Goal: Navigation & Orientation: Find specific page/section

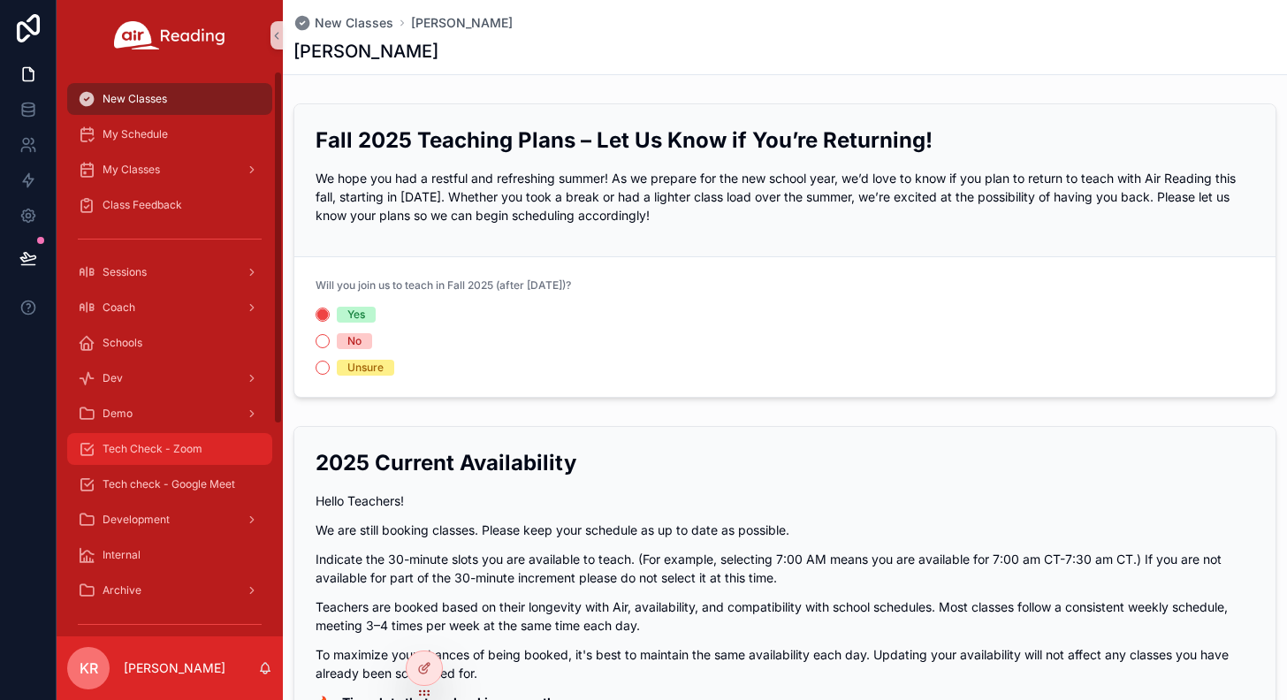
click at [212, 447] on div "Tech Check - Zoom" at bounding box center [170, 449] width 184 height 28
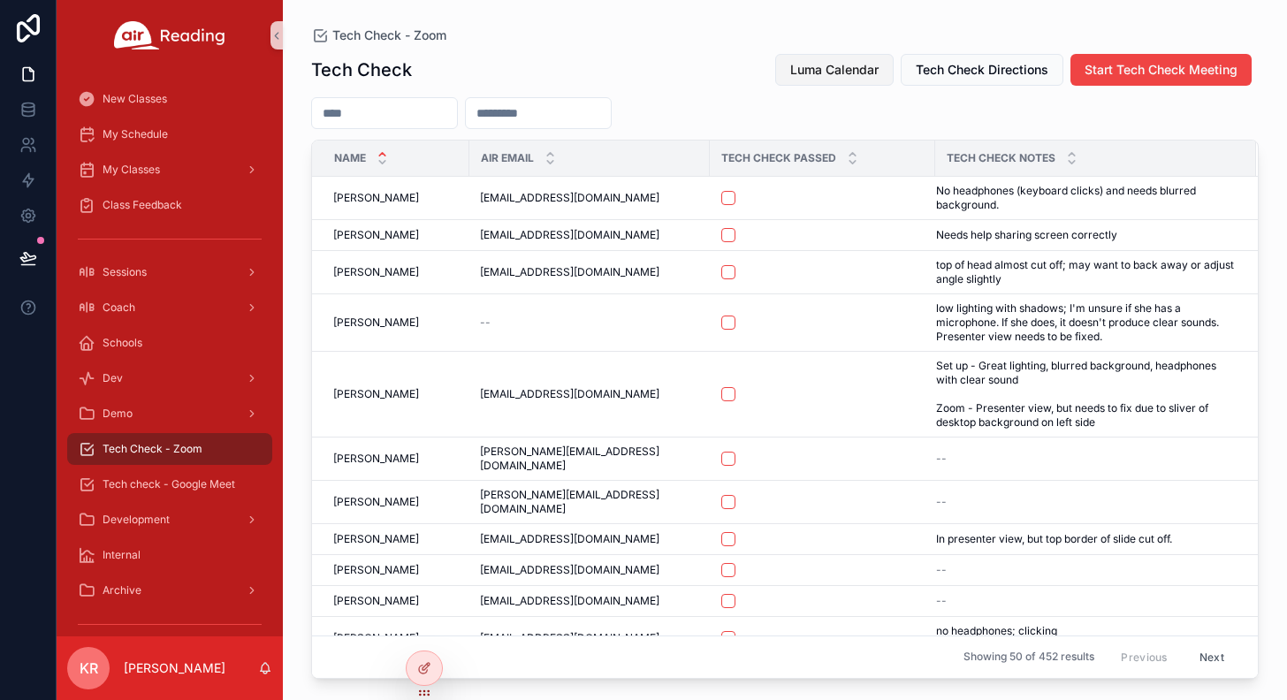
click at [810, 79] on button "Luma Calendar" at bounding box center [834, 70] width 118 height 32
click at [437, 113] on input "scrollable content" at bounding box center [384, 113] width 145 height 25
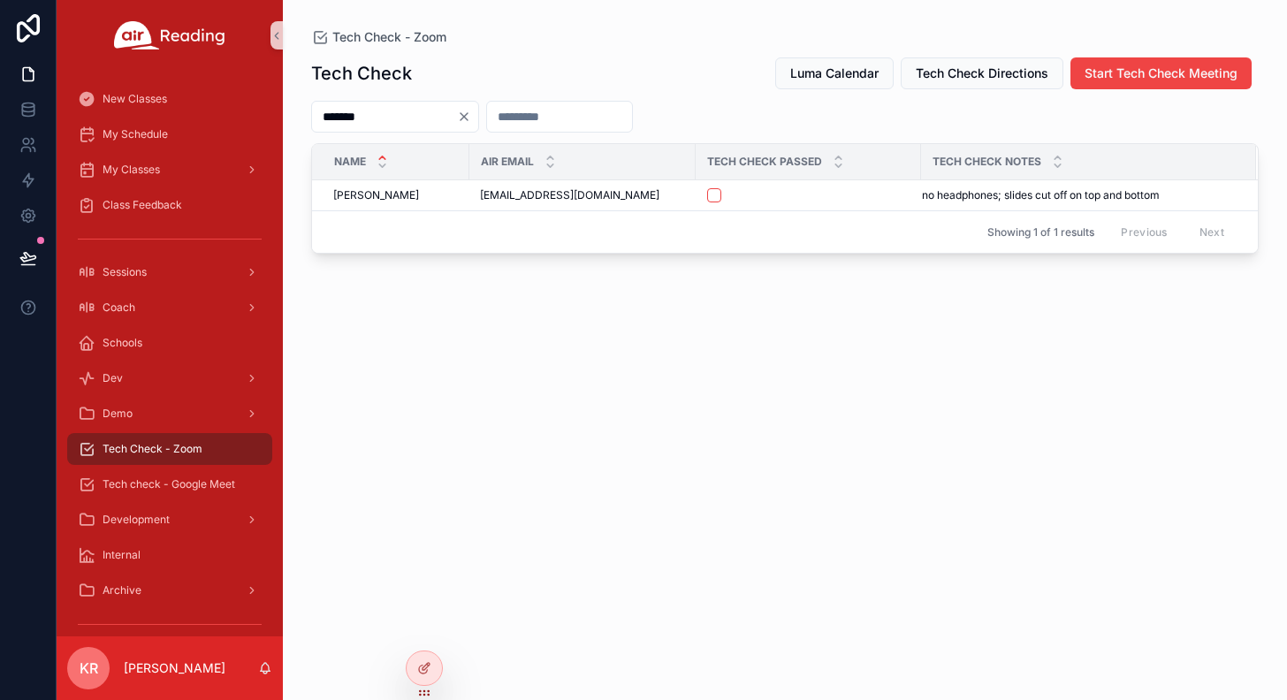
drag, startPoint x: 331, startPoint y: 110, endPoint x: 278, endPoint y: 109, distance: 53.1
click at [278, 109] on div "New Classes My Schedule My Classes Class Feedback Sessions Coach Schools Dev De…" at bounding box center [672, 350] width 1230 height 700
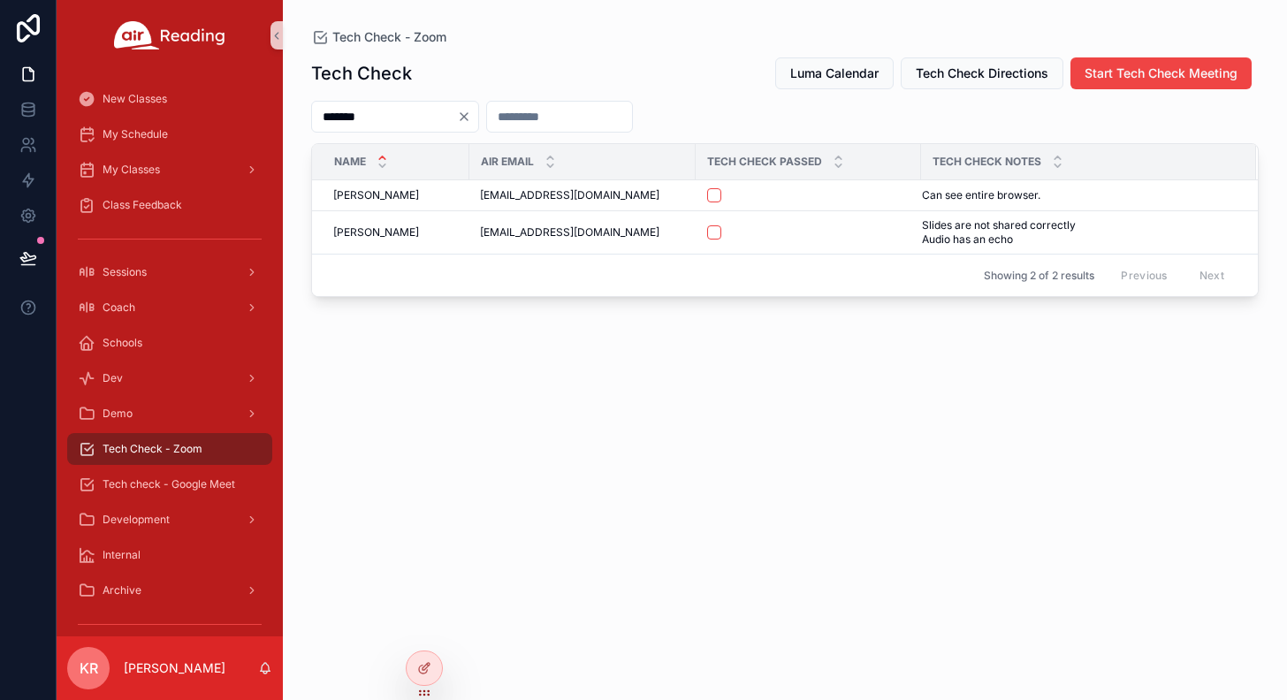
click at [383, 124] on input "*******" at bounding box center [384, 116] width 145 height 25
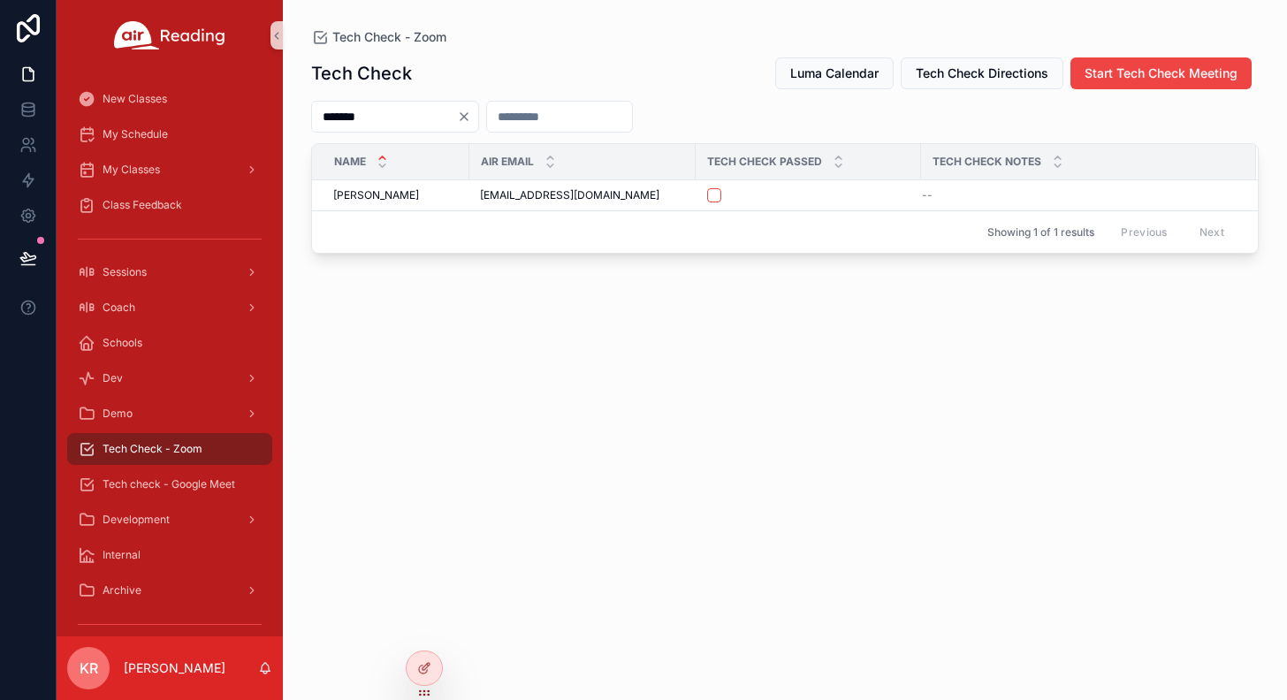
type input "*******"
click at [471, 115] on icon "Clear" at bounding box center [464, 117] width 14 height 14
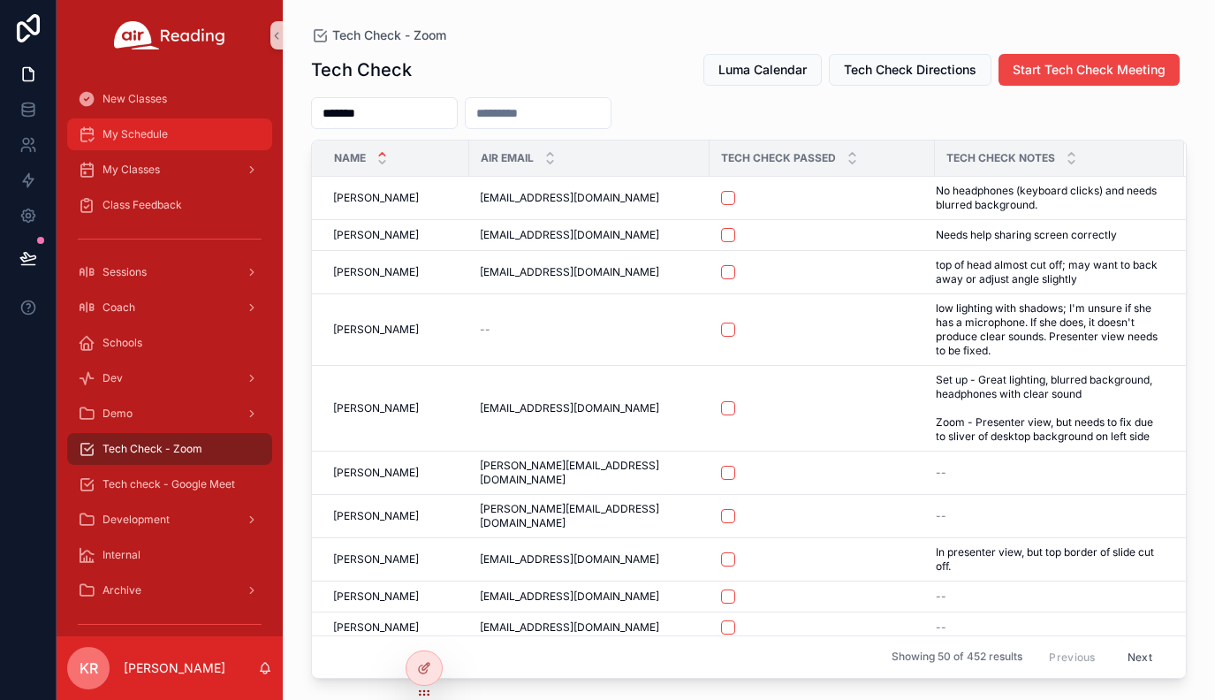
click at [179, 144] on div "My Schedule" at bounding box center [170, 134] width 184 height 28
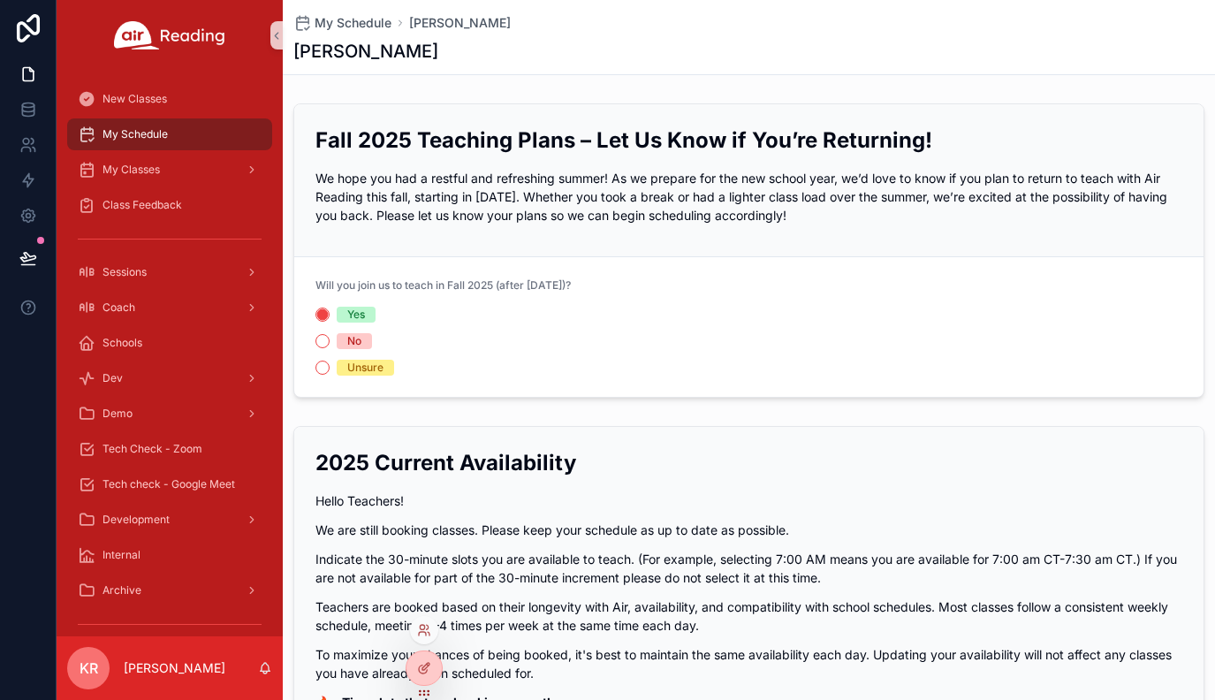
click at [431, 633] on div at bounding box center [424, 630] width 28 height 28
click at [422, 624] on icon at bounding box center [424, 630] width 14 height 14
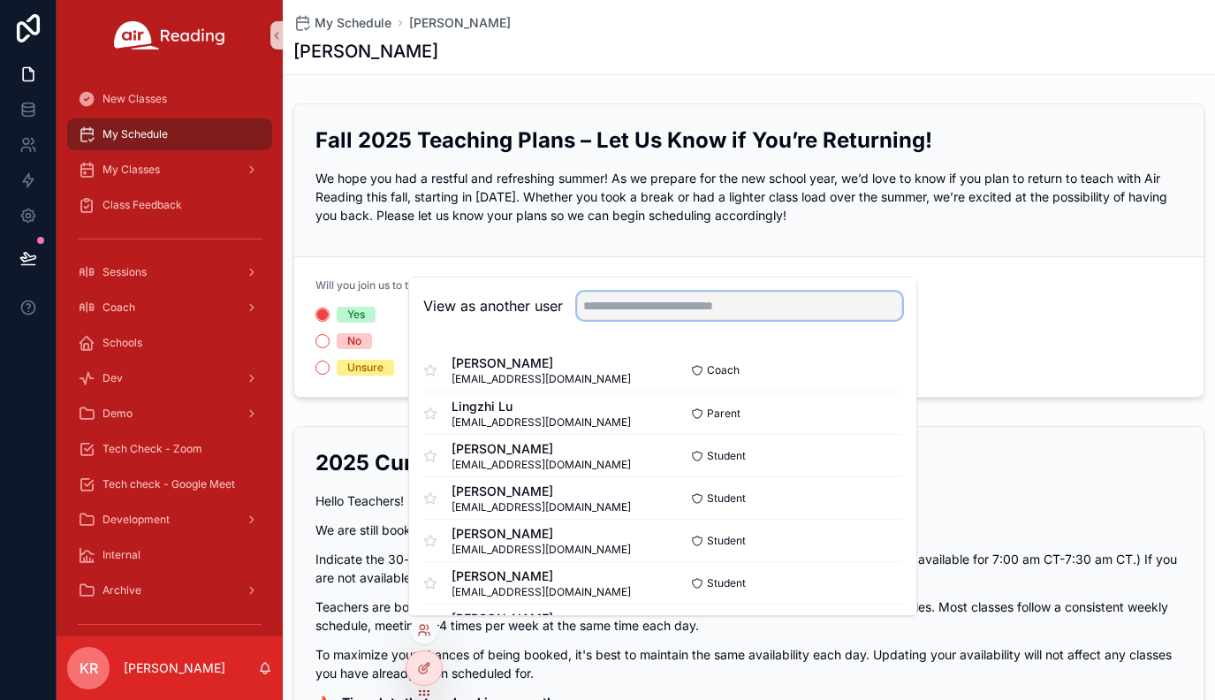
click at [650, 316] on input "text" at bounding box center [739, 306] width 325 height 28
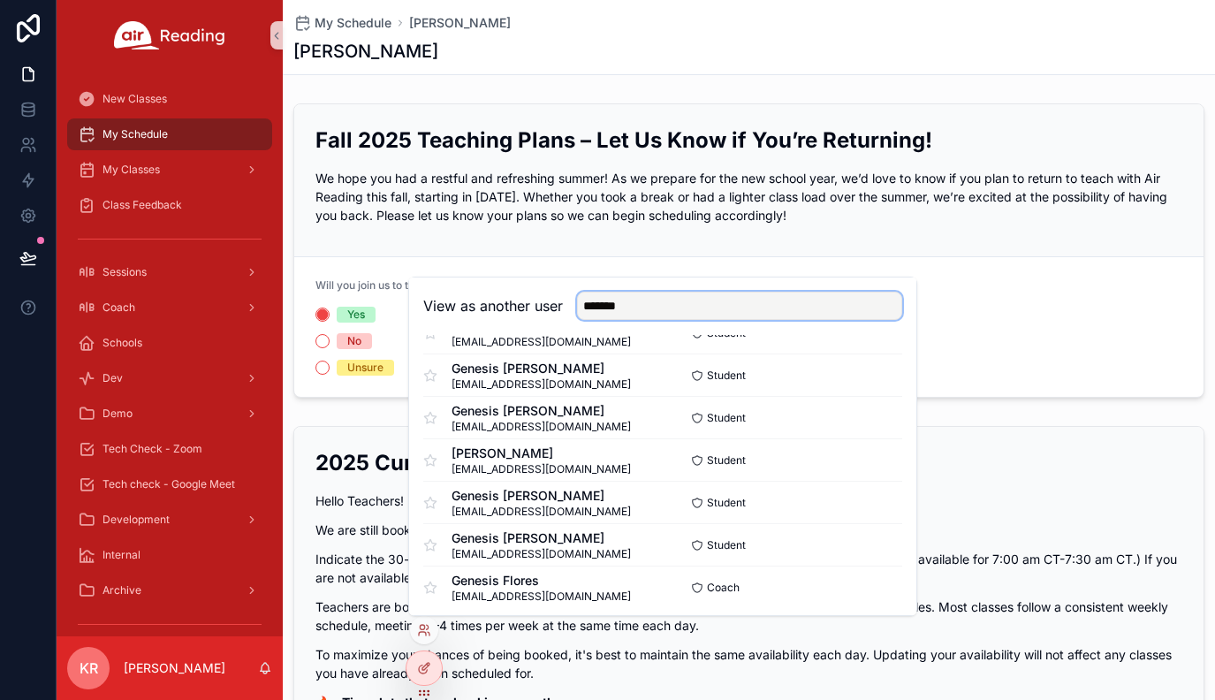
scroll to position [681, 0]
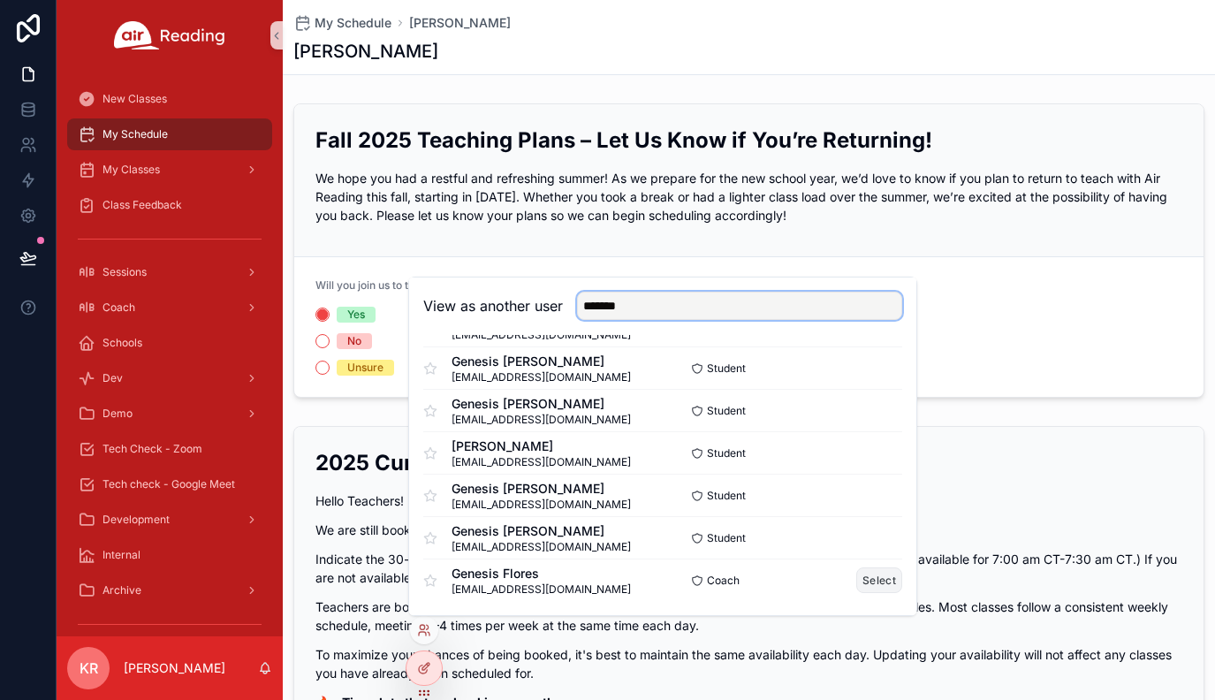
type input "*******"
click at [867, 579] on button "Select" at bounding box center [879, 580] width 46 height 26
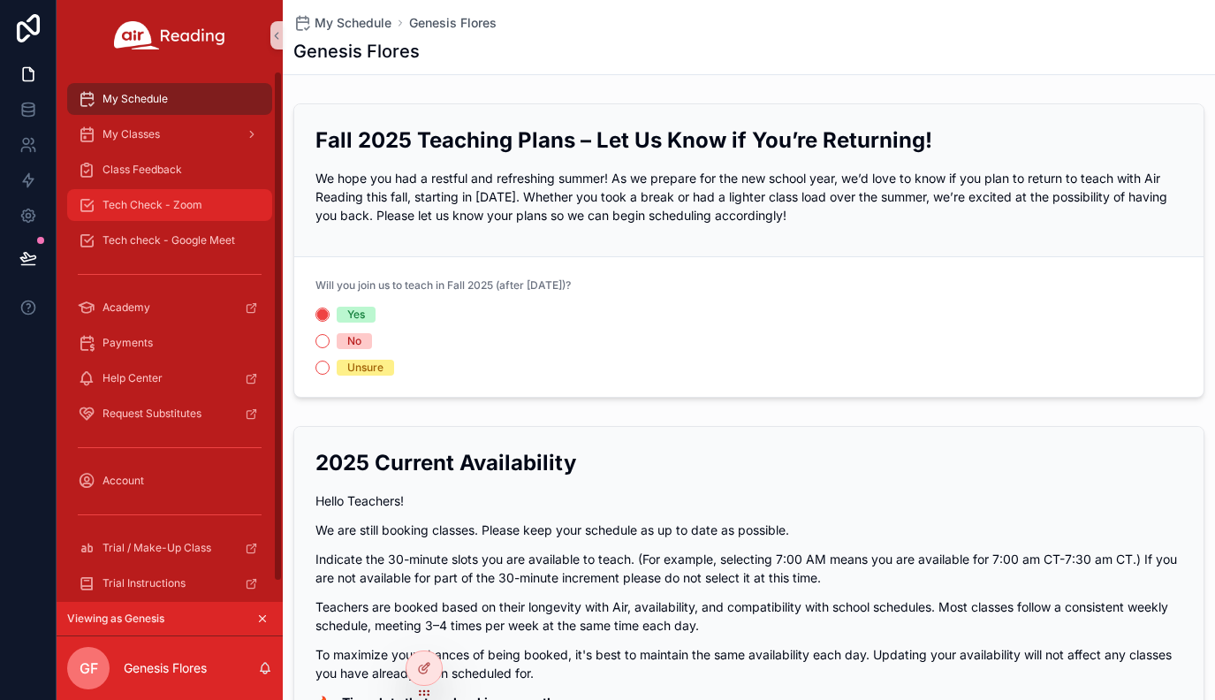
click at [200, 215] on div "Tech Check - Zoom" at bounding box center [170, 205] width 184 height 28
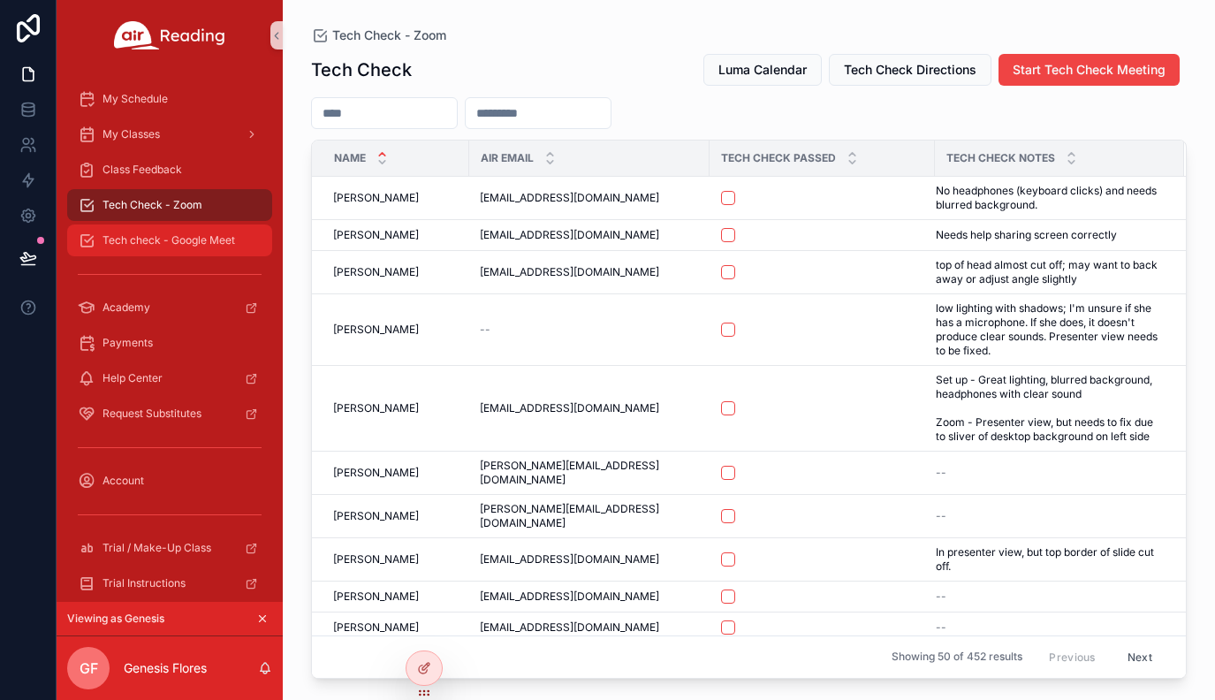
click at [194, 240] on span "Tech check - Google Meet" at bounding box center [169, 240] width 133 height 14
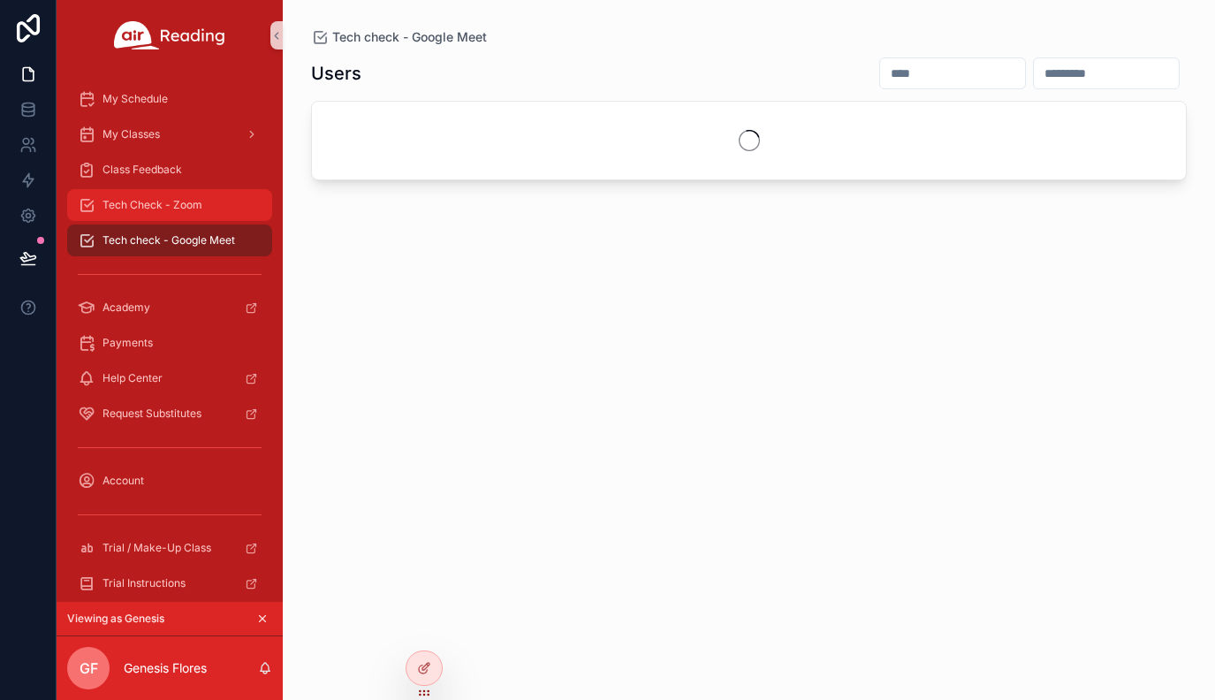
click at [189, 210] on span "Tech Check - Zoom" at bounding box center [153, 205] width 100 height 14
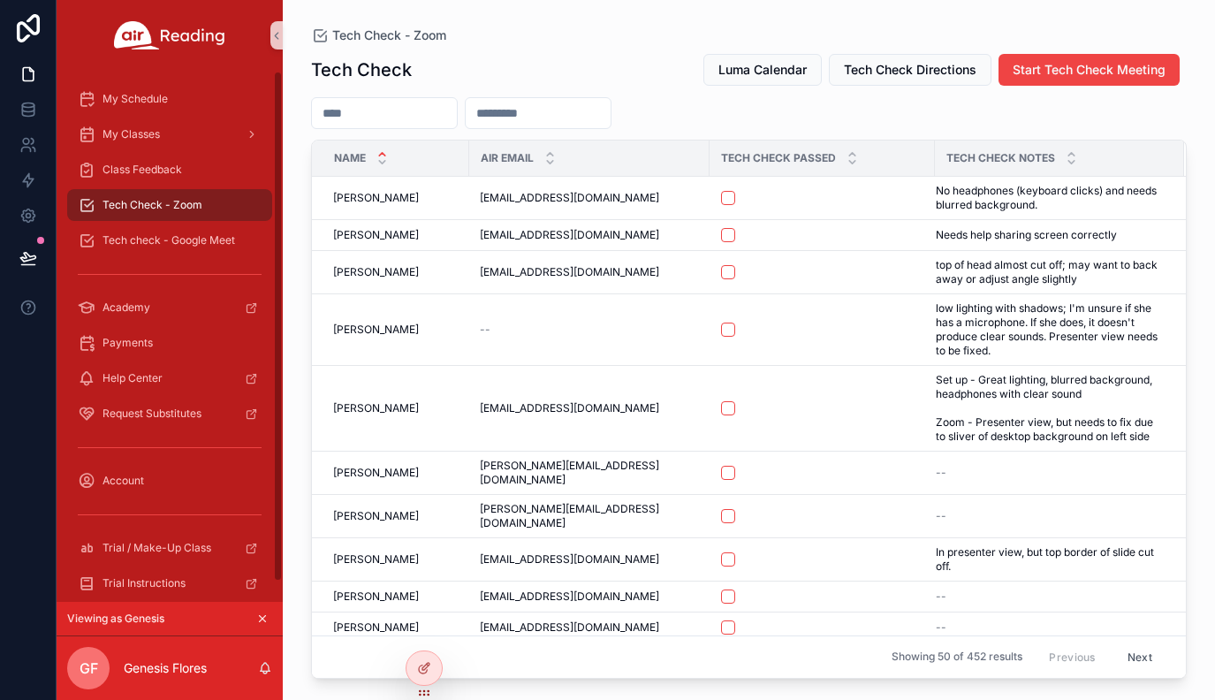
click at [268, 612] on icon "scrollable content" at bounding box center [262, 618] width 12 height 12
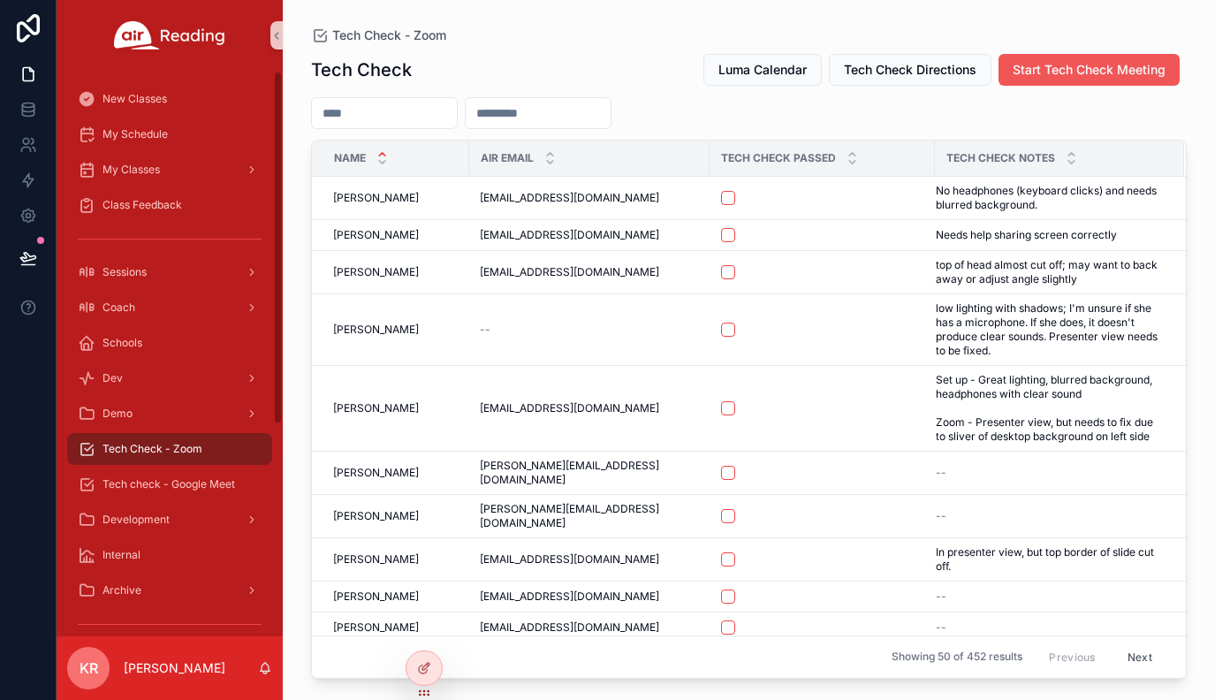
click at [1104, 75] on span "Start Tech Check Meeting" at bounding box center [1089, 70] width 153 height 18
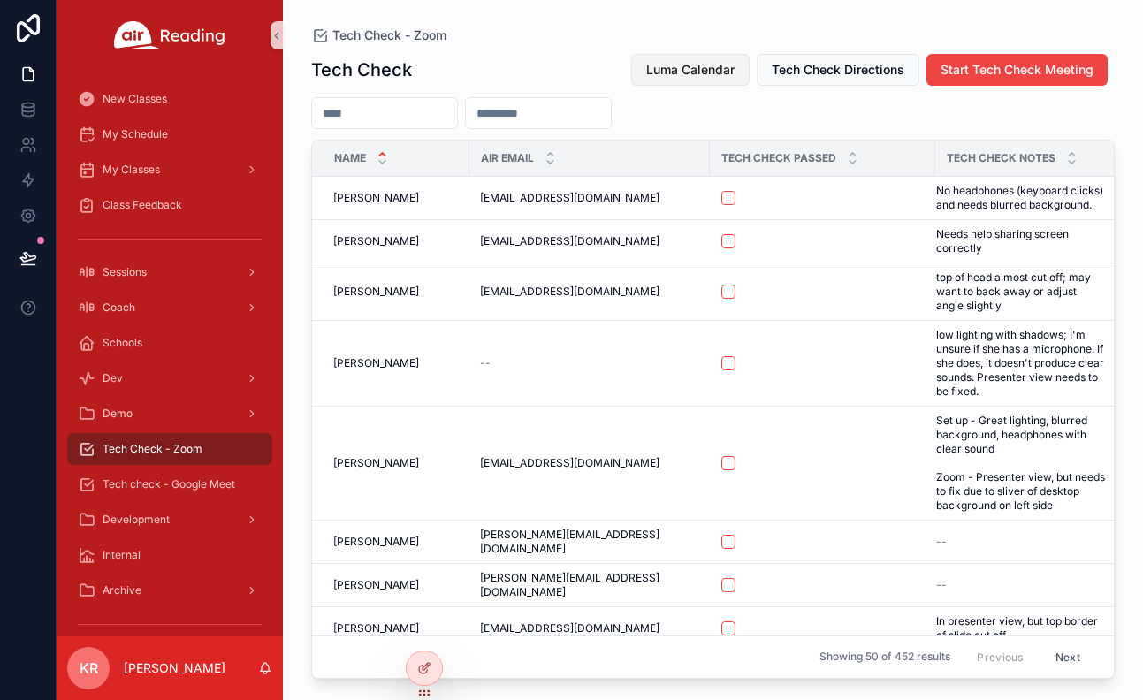
click at [684, 67] on span "Luma Calendar" at bounding box center [690, 70] width 88 height 18
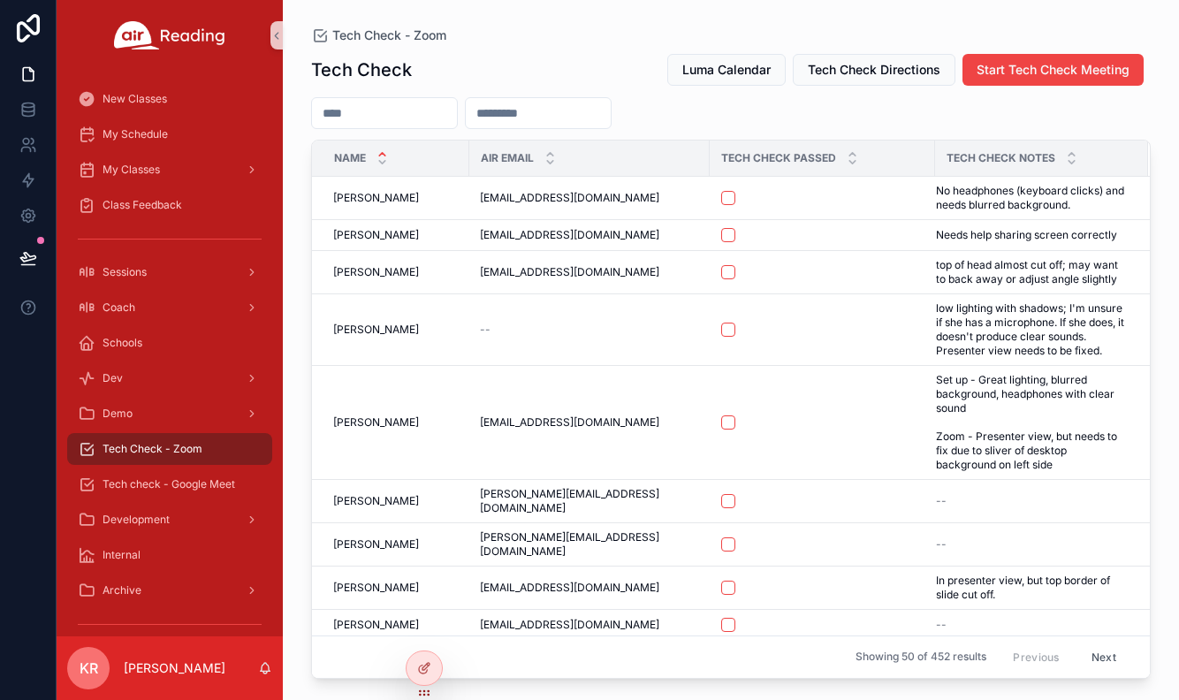
drag, startPoint x: 384, startPoint y: 116, endPoint x: 401, endPoint y: 111, distance: 17.4
click at [384, 116] on input "scrollable content" at bounding box center [384, 113] width 145 height 25
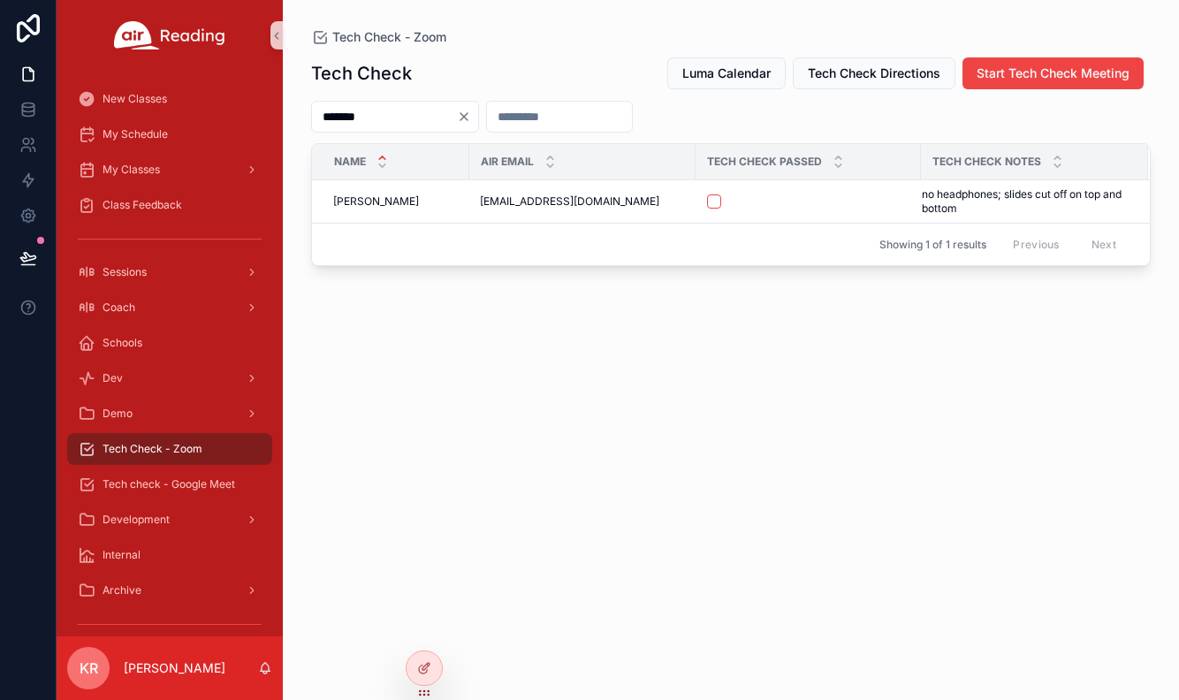
type input "*******"
click at [471, 118] on icon "Clear" at bounding box center [464, 117] width 14 height 14
click at [433, 118] on input "scrollable content" at bounding box center [384, 116] width 145 height 25
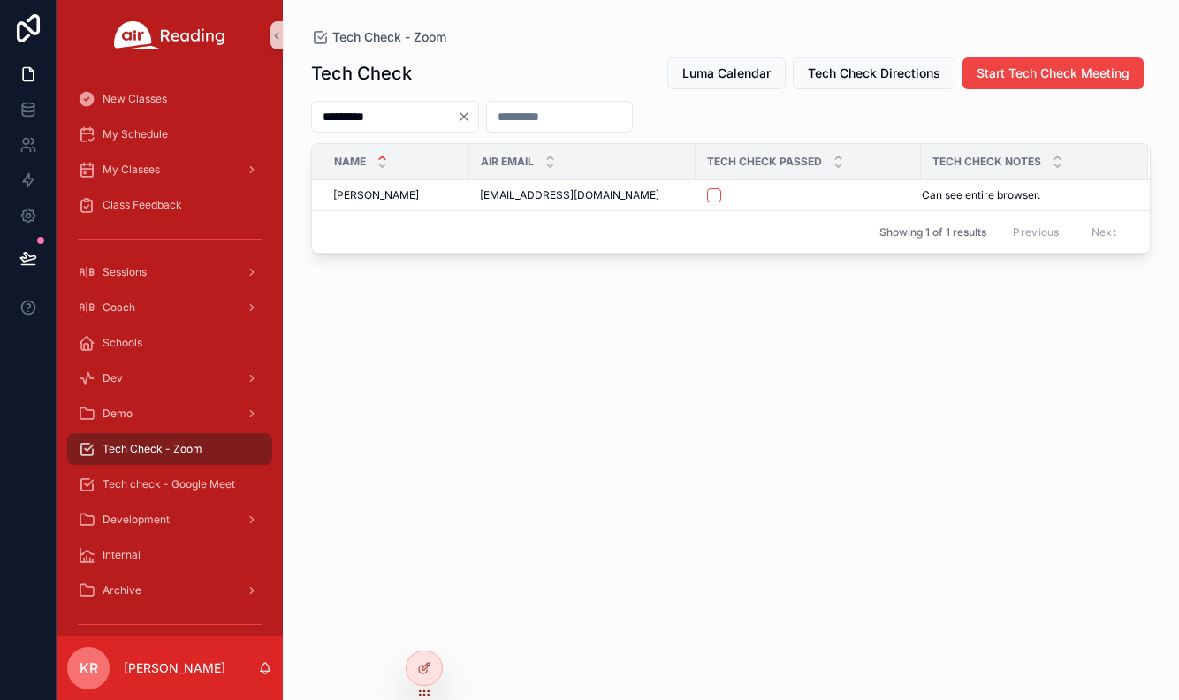
type input "*********"
click at [471, 115] on icon "Clear" at bounding box center [464, 117] width 14 height 14
click at [372, 116] on input "scrollable content" at bounding box center [384, 116] width 145 height 25
type input "*******"
click at [471, 115] on icon "Clear" at bounding box center [464, 117] width 14 height 14
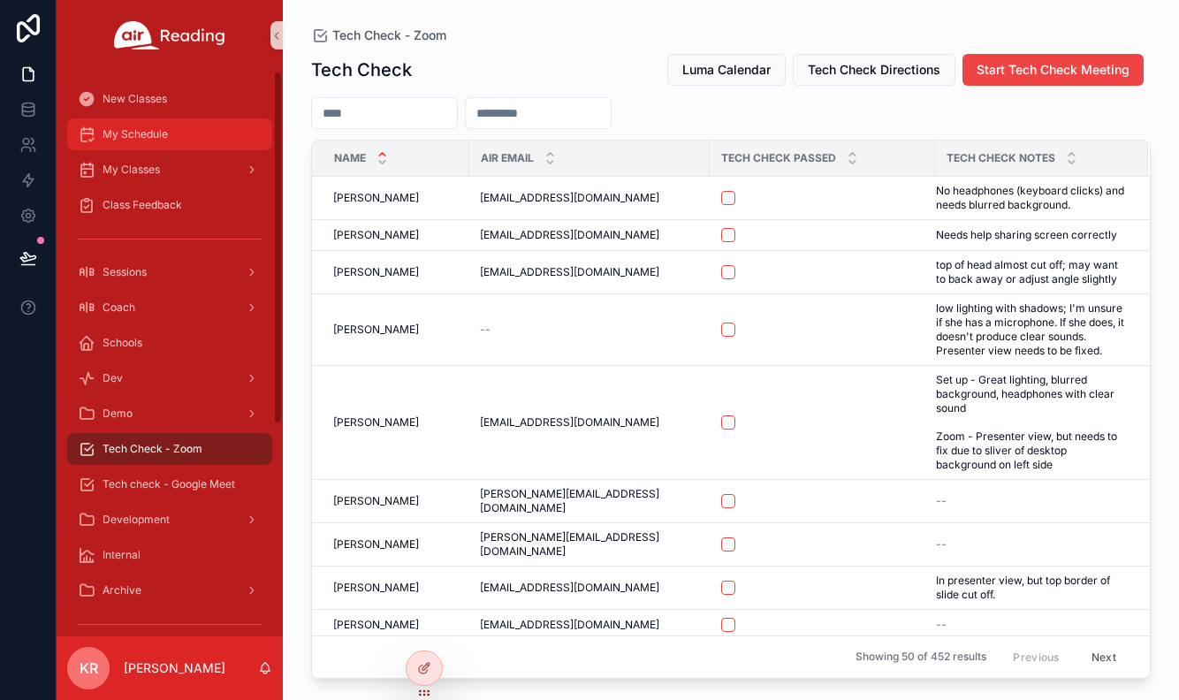
click at [133, 140] on span "My Schedule" at bounding box center [135, 134] width 65 height 14
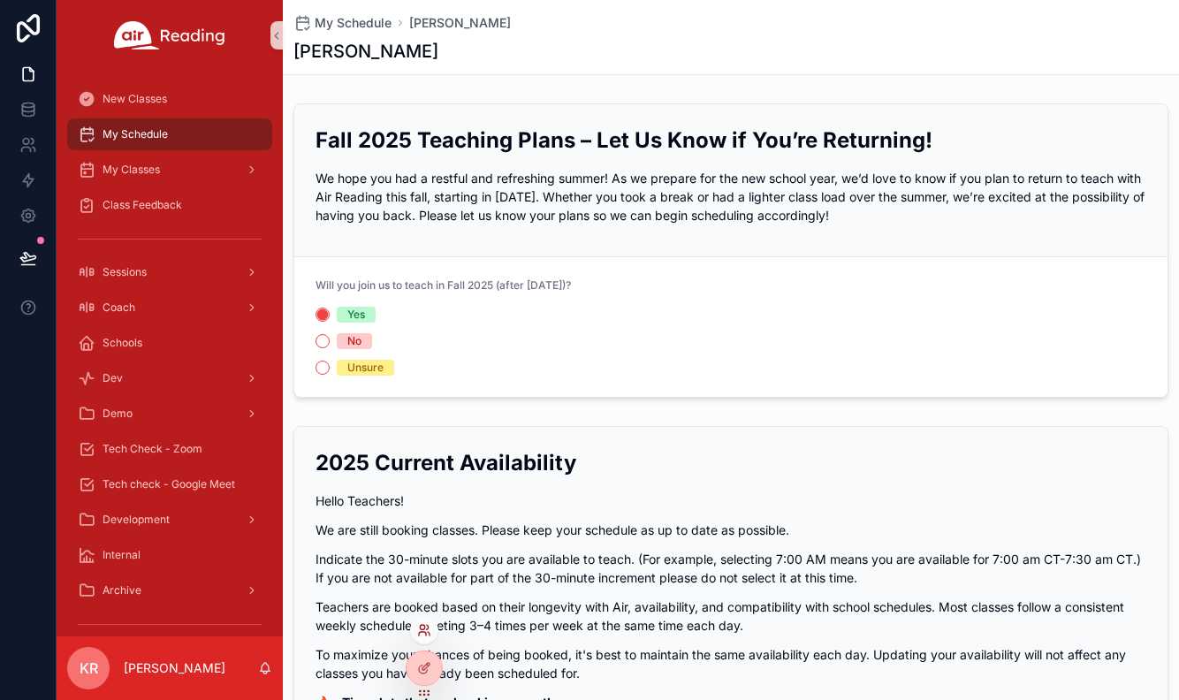
click at [423, 629] on icon at bounding box center [422, 627] width 4 height 4
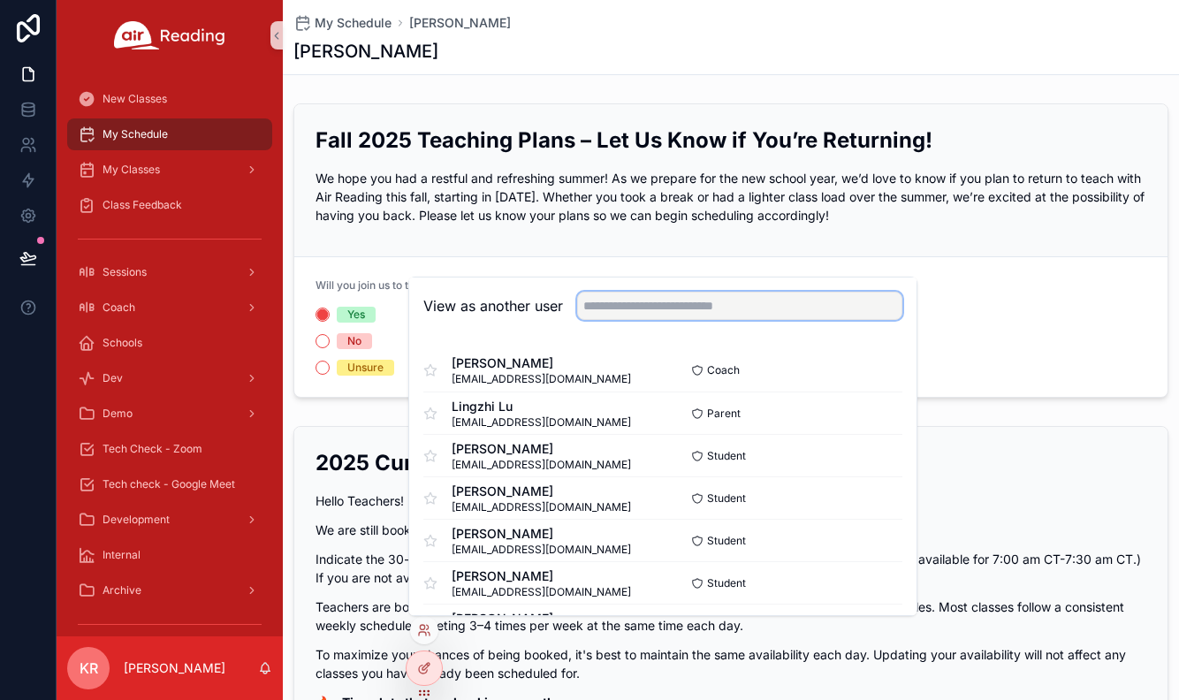
click at [611, 302] on input "text" at bounding box center [739, 306] width 325 height 28
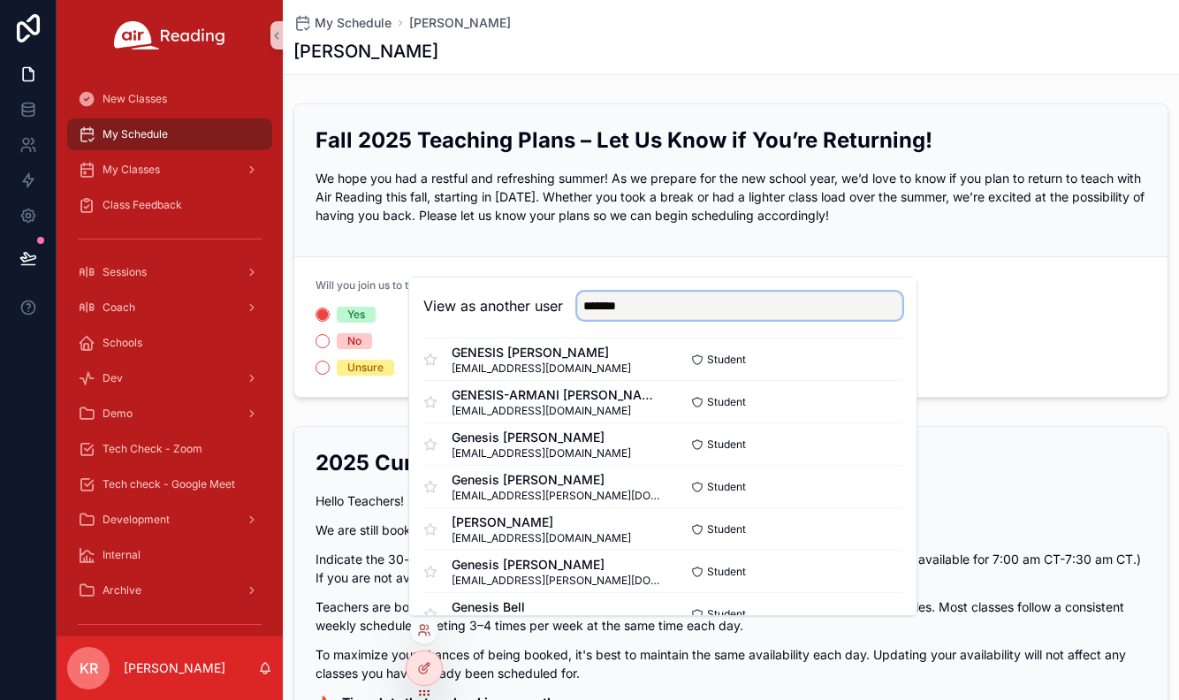
scroll to position [681, 0]
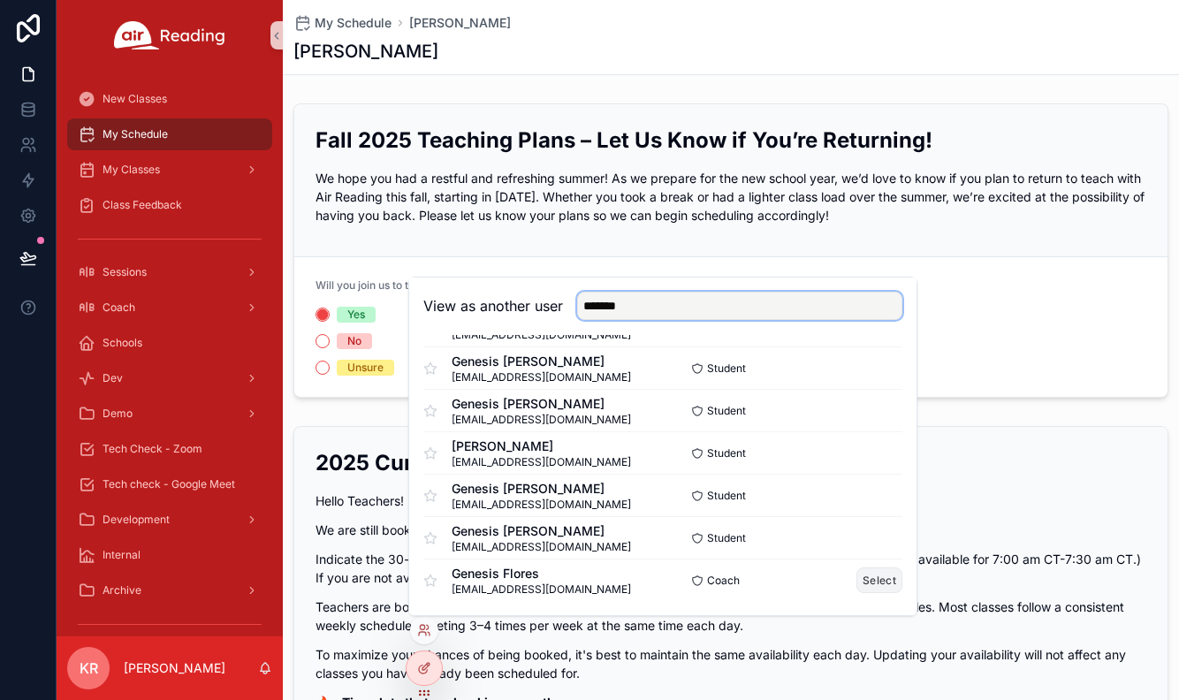
type input "*******"
click at [868, 574] on button "Select" at bounding box center [879, 580] width 46 height 26
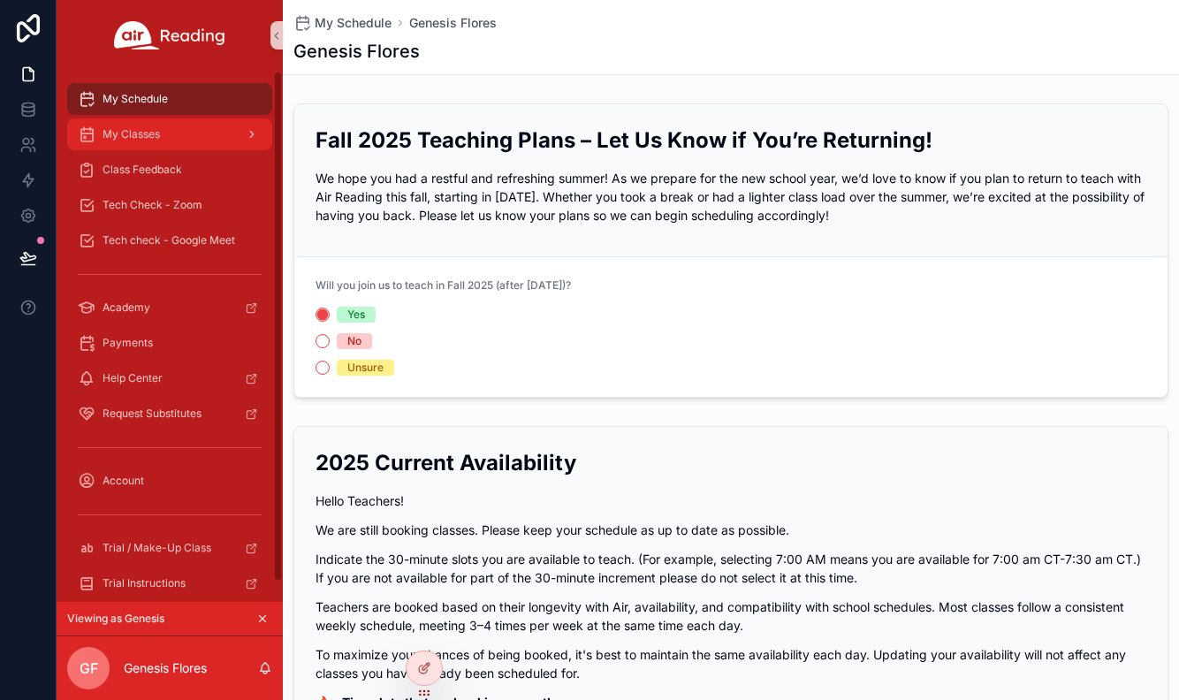
click at [114, 136] on span "My Classes" at bounding box center [131, 134] width 57 height 14
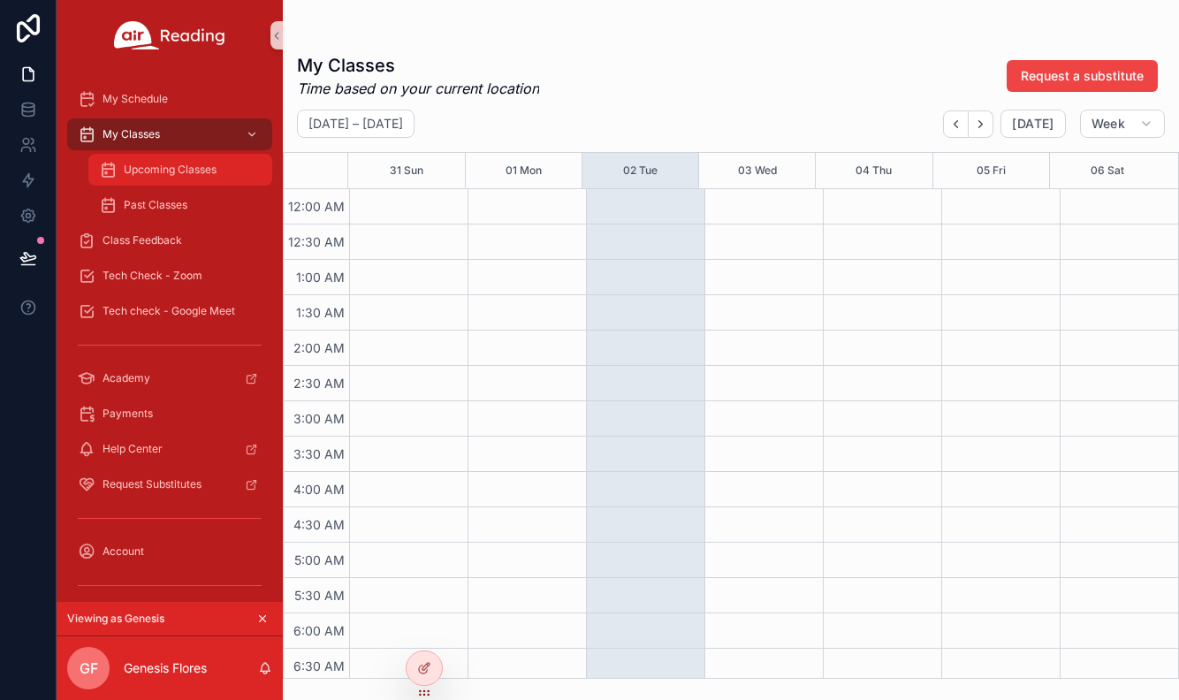
click at [141, 172] on span "Upcoming Classes" at bounding box center [170, 170] width 93 height 14
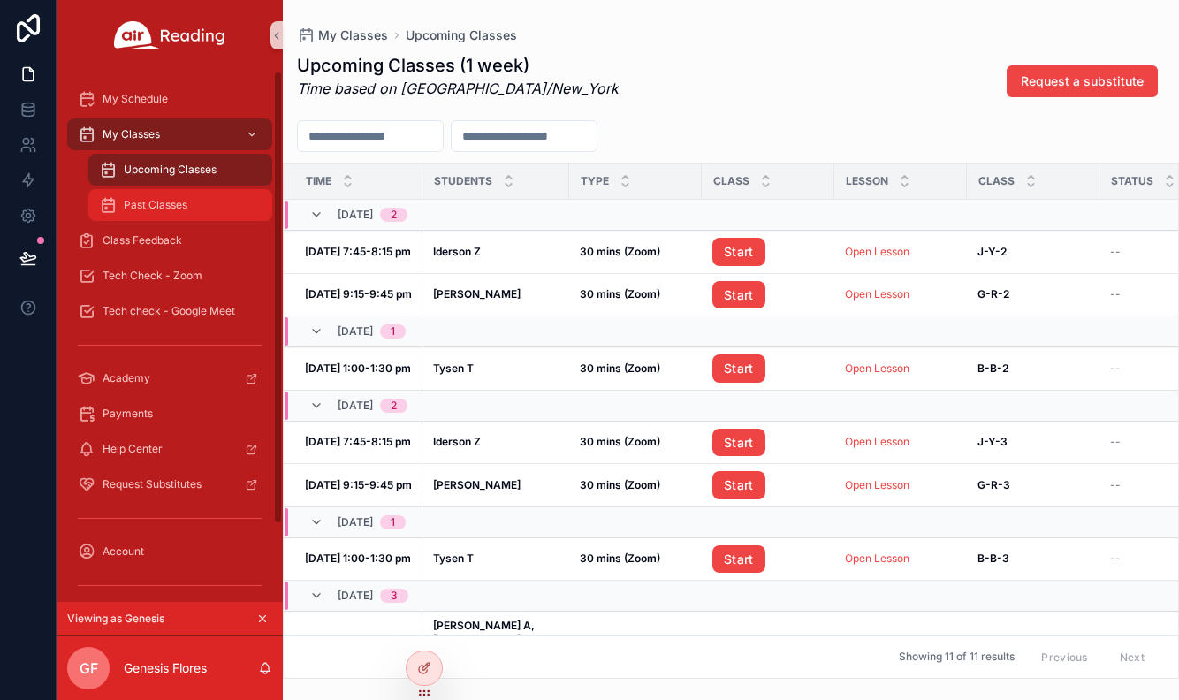
click at [181, 208] on span "Past Classes" at bounding box center [156, 205] width 64 height 14
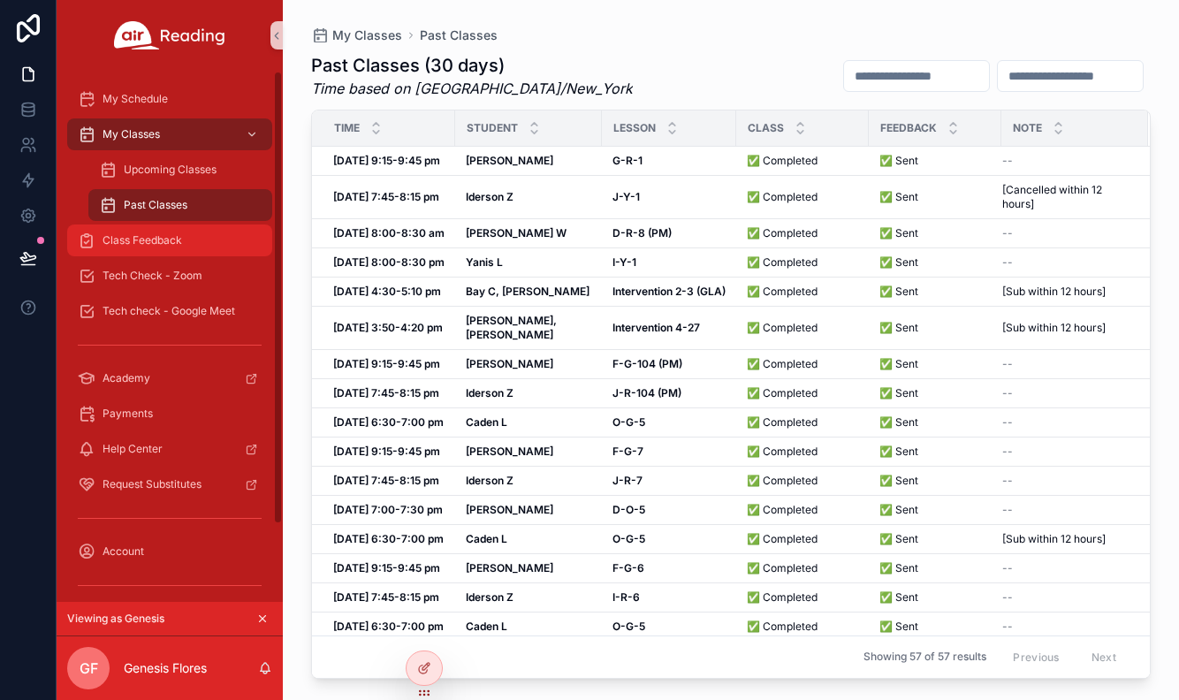
click at [177, 246] on span "Class Feedback" at bounding box center [143, 240] width 80 height 14
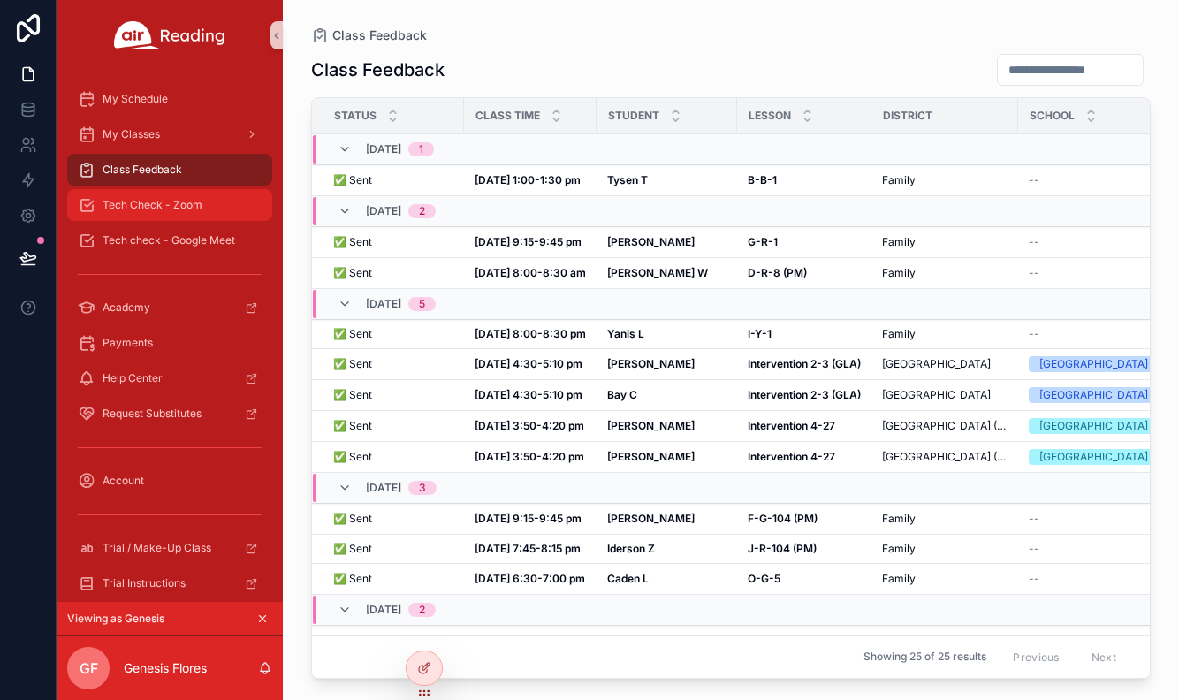
click at [184, 205] on span "Tech Check - Zoom" at bounding box center [153, 205] width 100 height 14
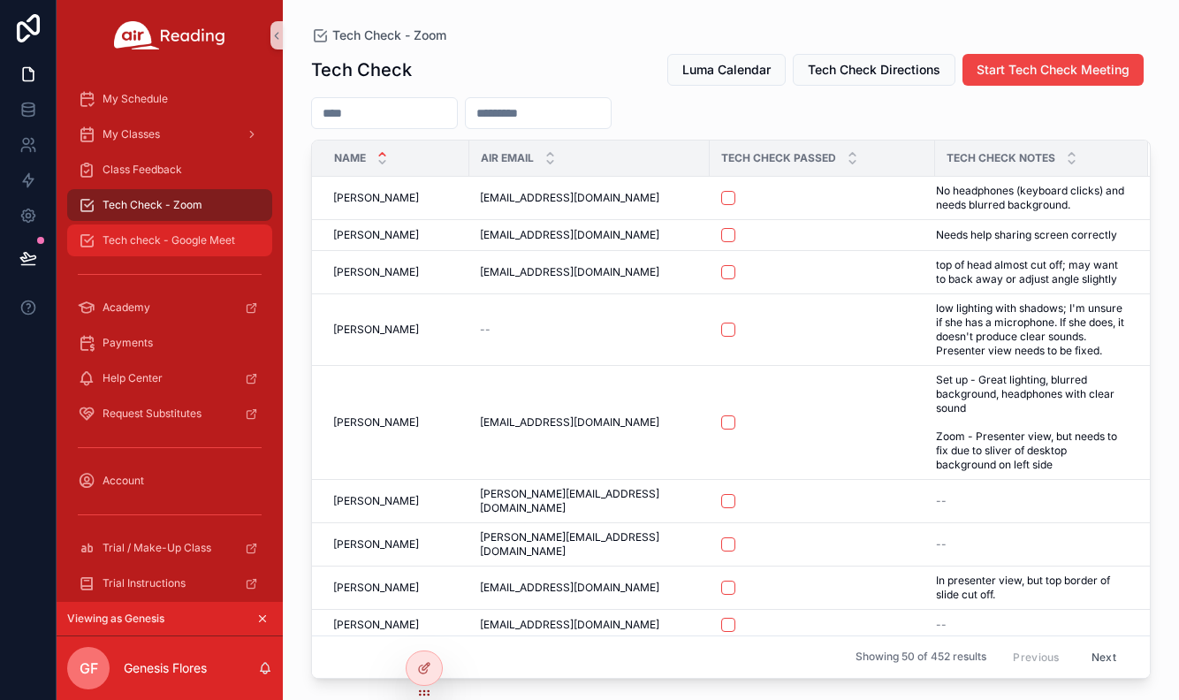
click at [172, 242] on span "Tech check - Google Meet" at bounding box center [169, 240] width 133 height 14
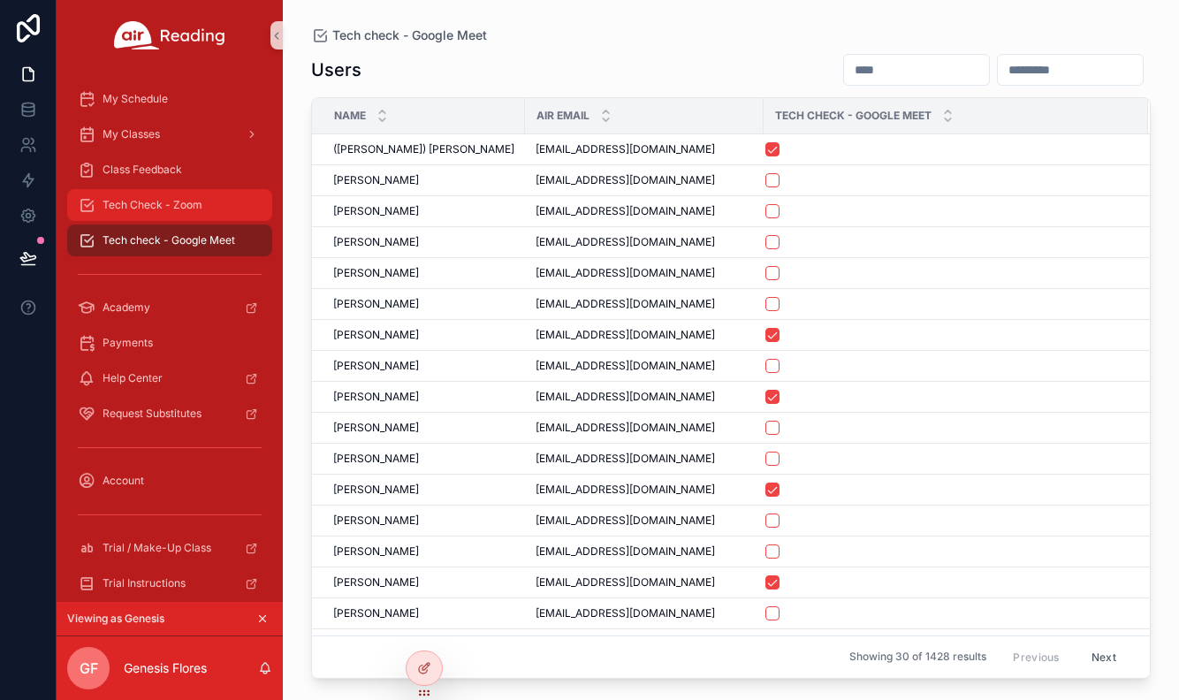
click at [179, 209] on span "Tech Check - Zoom" at bounding box center [153, 205] width 100 height 14
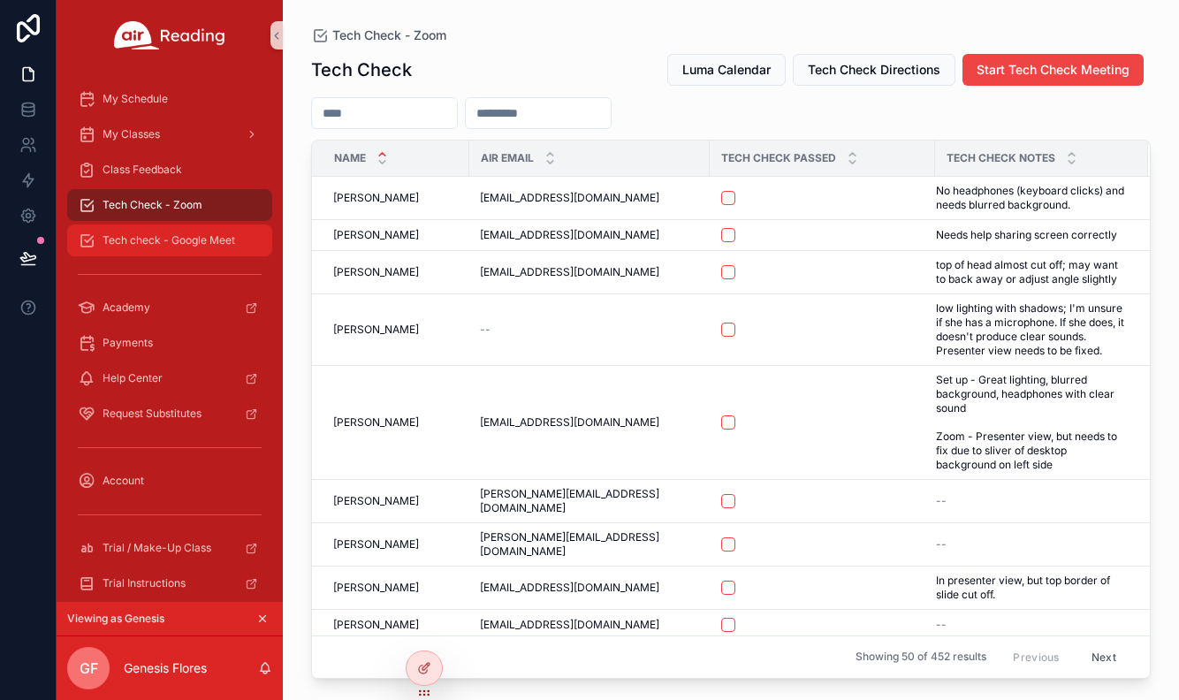
click at [177, 239] on span "Tech check - Google Meet" at bounding box center [169, 240] width 133 height 14
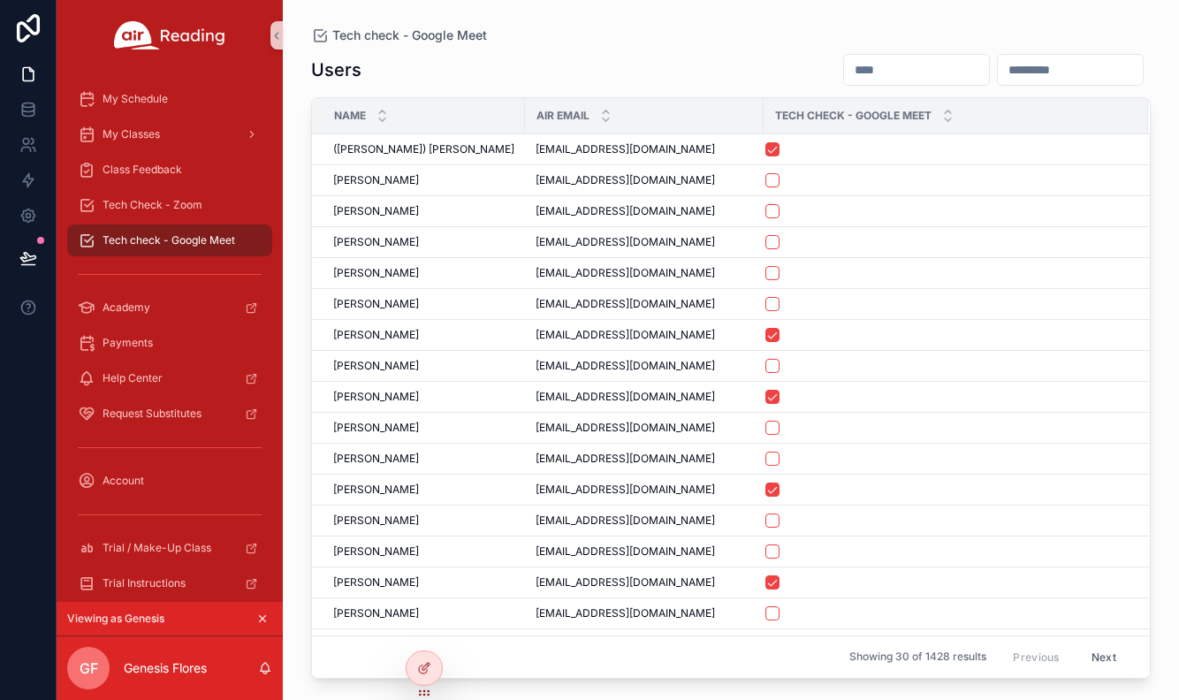
click at [173, 233] on span "Tech check - Google Meet" at bounding box center [169, 240] width 133 height 14
click at [162, 215] on div "Tech Check - Zoom" at bounding box center [170, 205] width 184 height 28
